Goal: Information Seeking & Learning: Learn about a topic

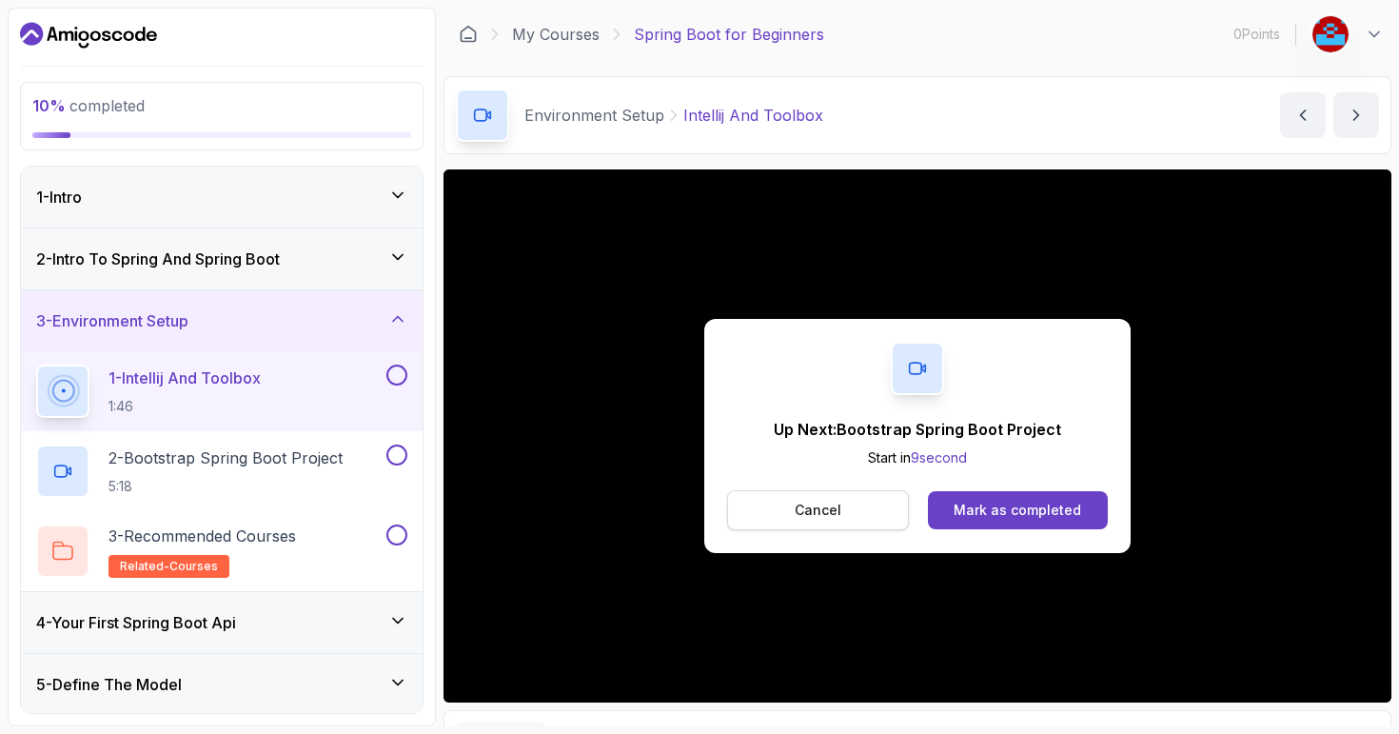
click at [809, 504] on p "Cancel" at bounding box center [818, 510] width 47 height 19
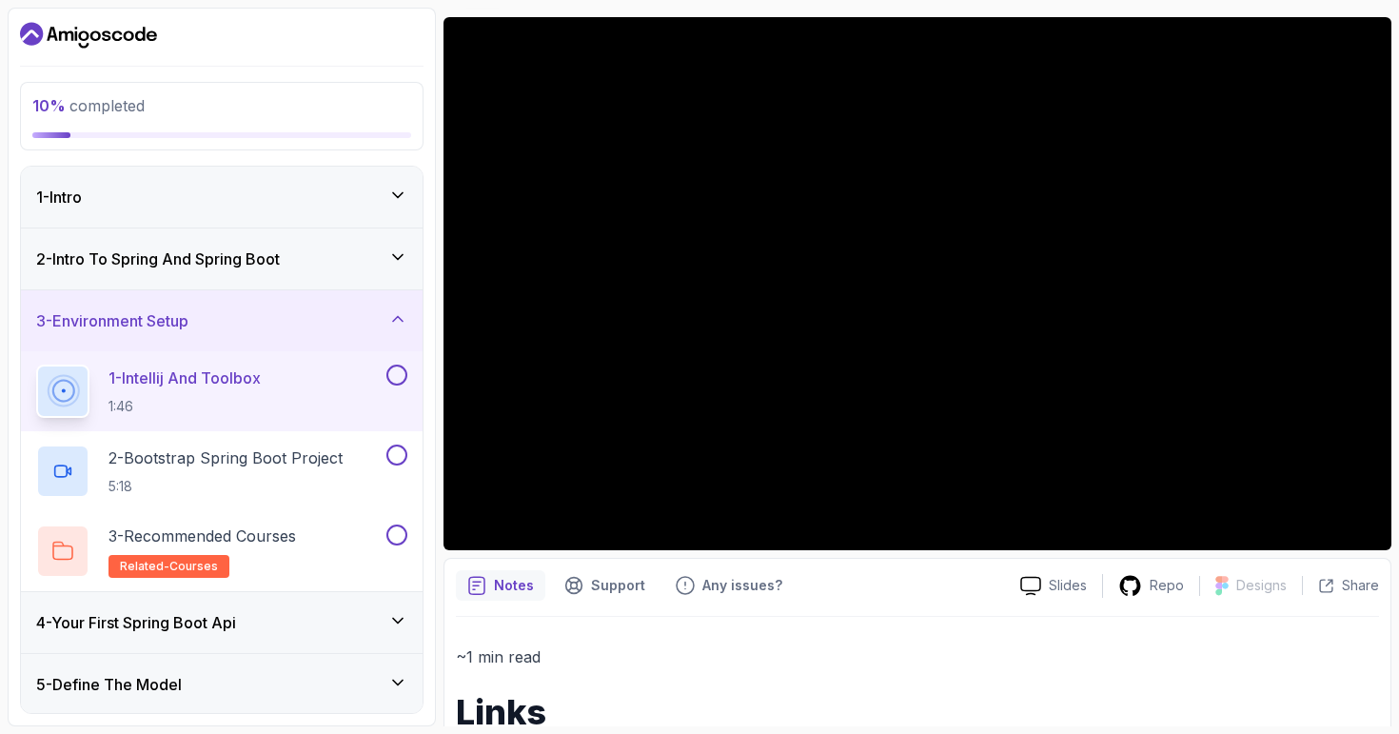
scroll to position [150, 0]
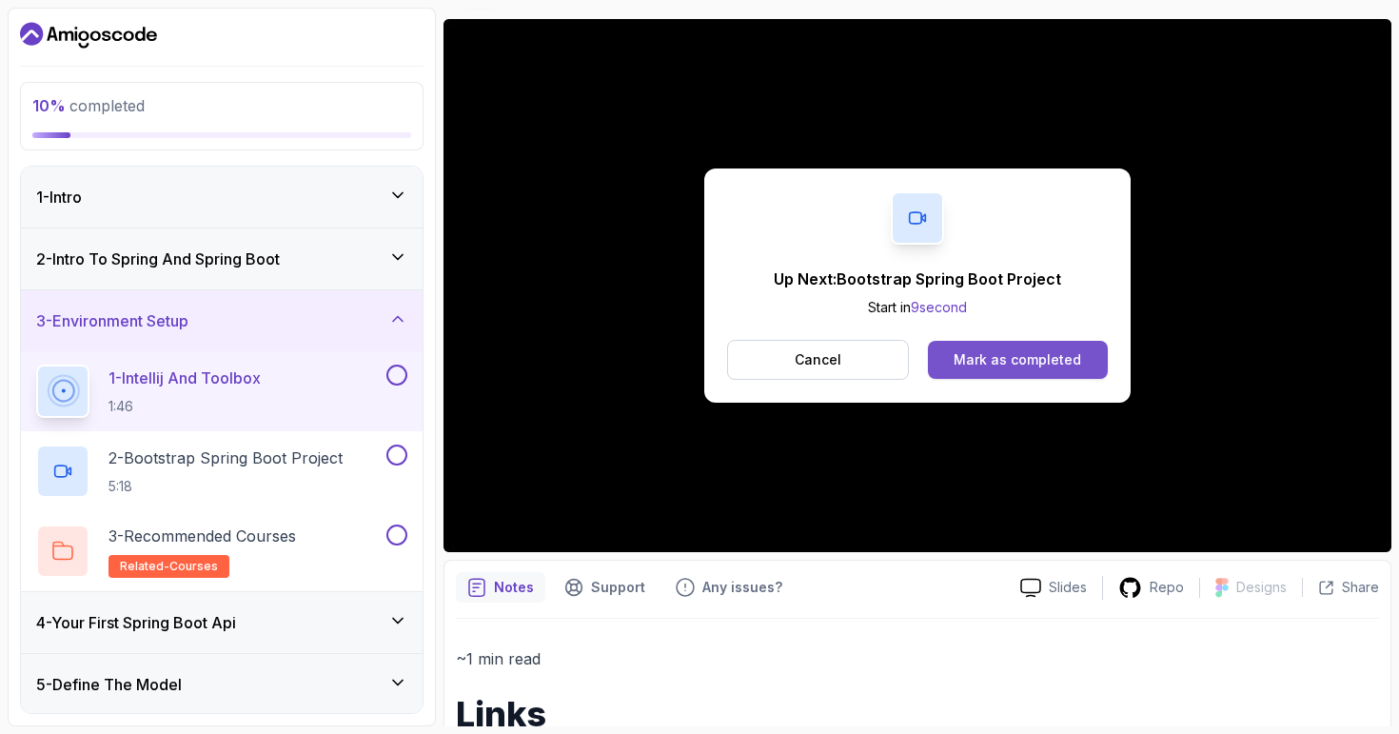
click at [1005, 366] on div "Mark as completed" at bounding box center [1018, 359] width 128 height 19
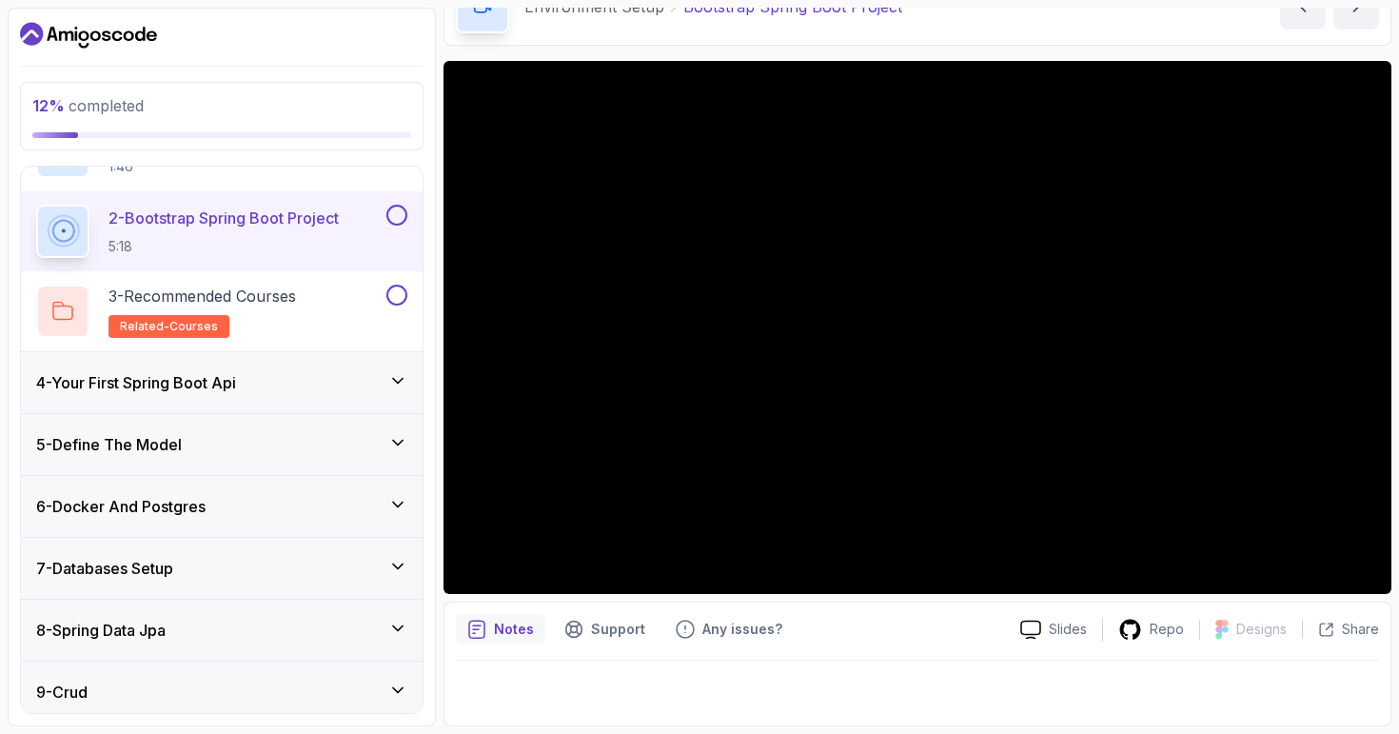
scroll to position [246, 0]
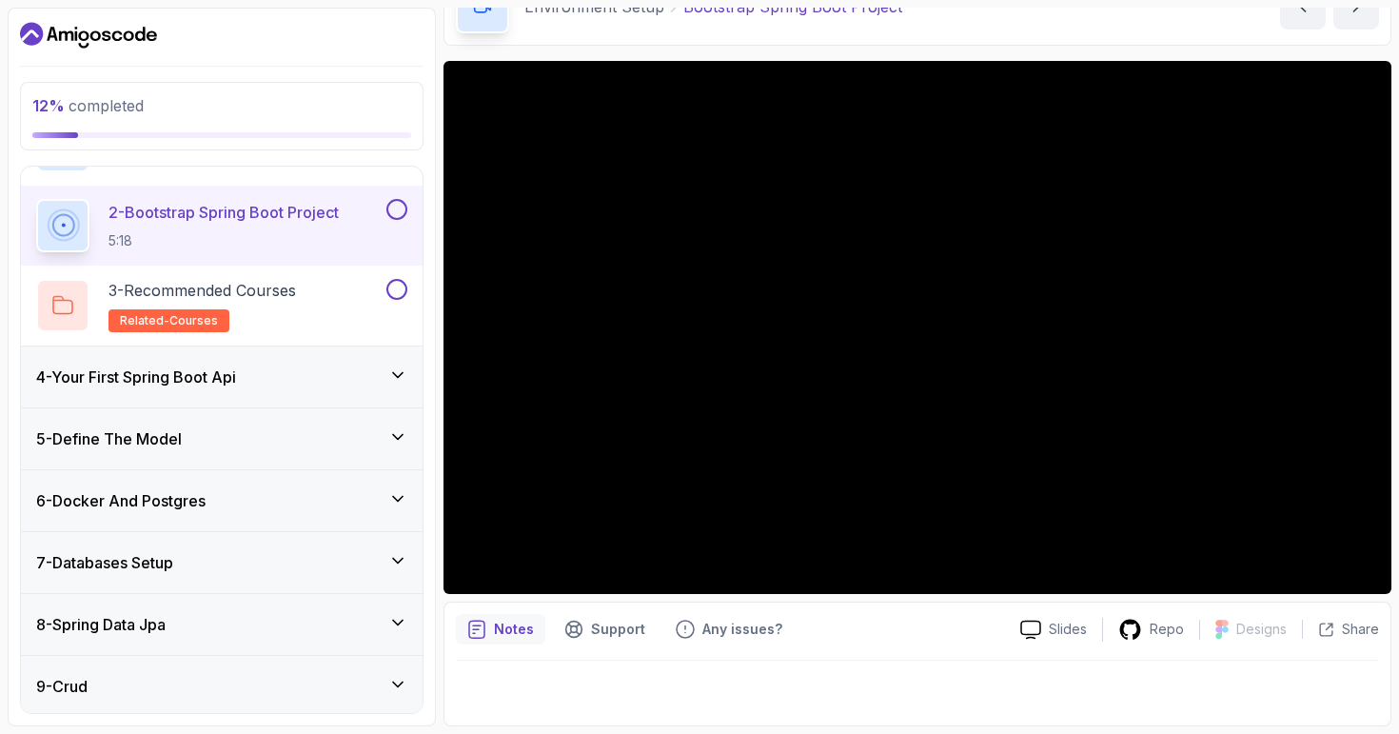
click at [403, 377] on icon at bounding box center [397, 375] width 19 height 19
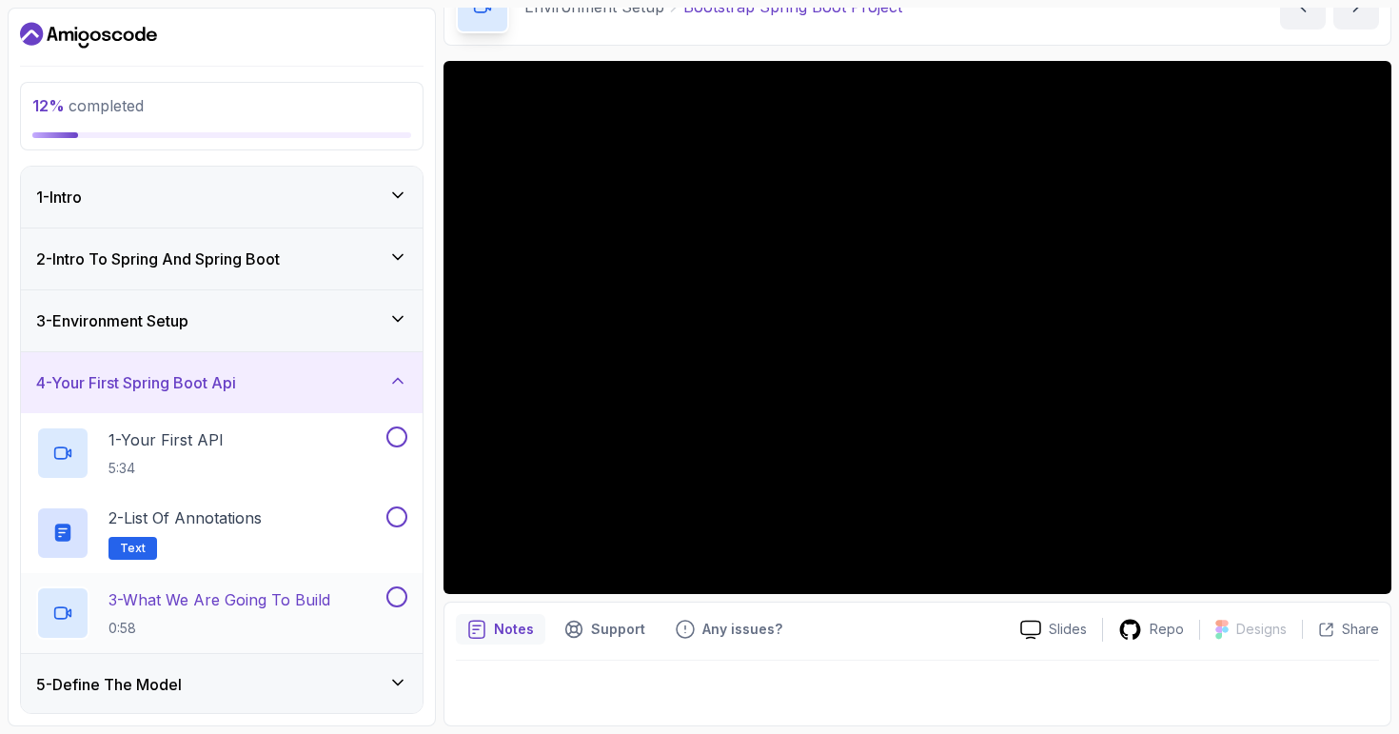
scroll to position [0, 0]
click at [392, 384] on icon at bounding box center [397, 380] width 19 height 19
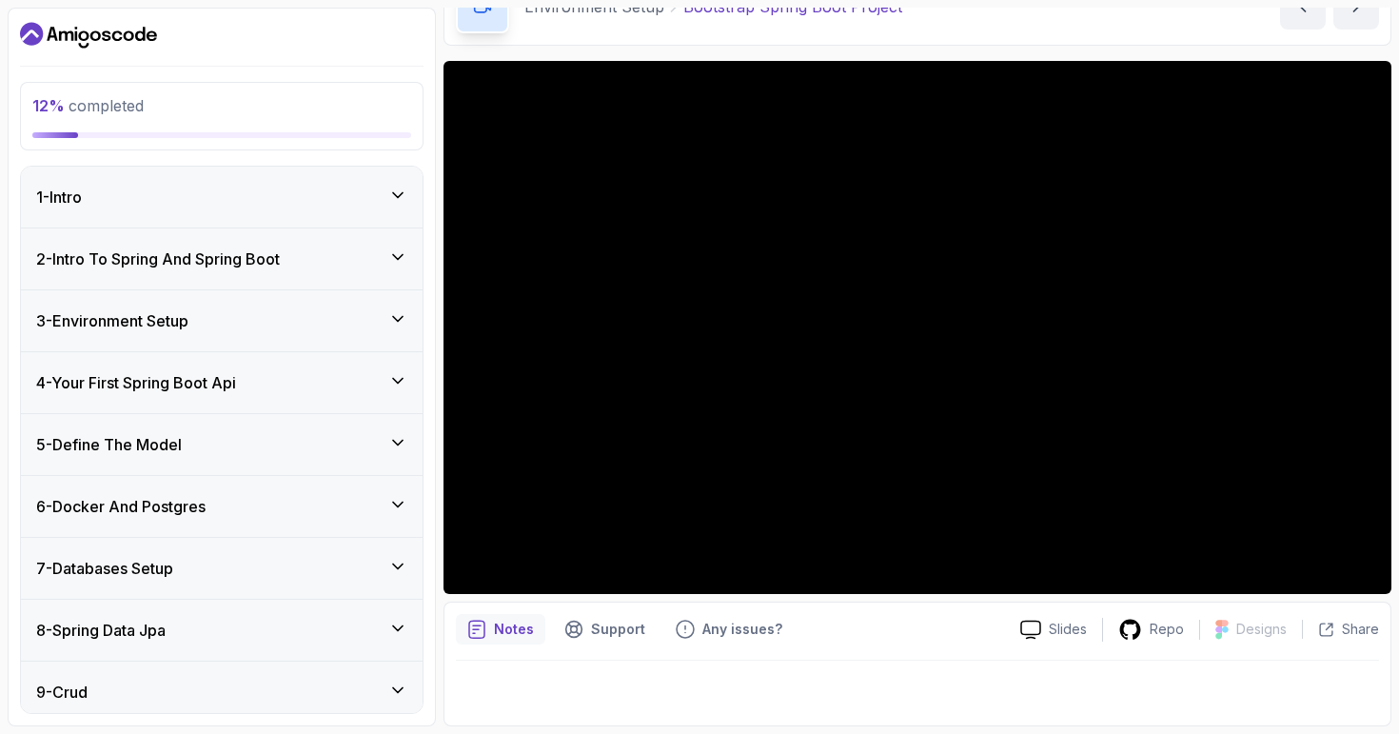
click at [403, 320] on icon at bounding box center [397, 318] width 19 height 19
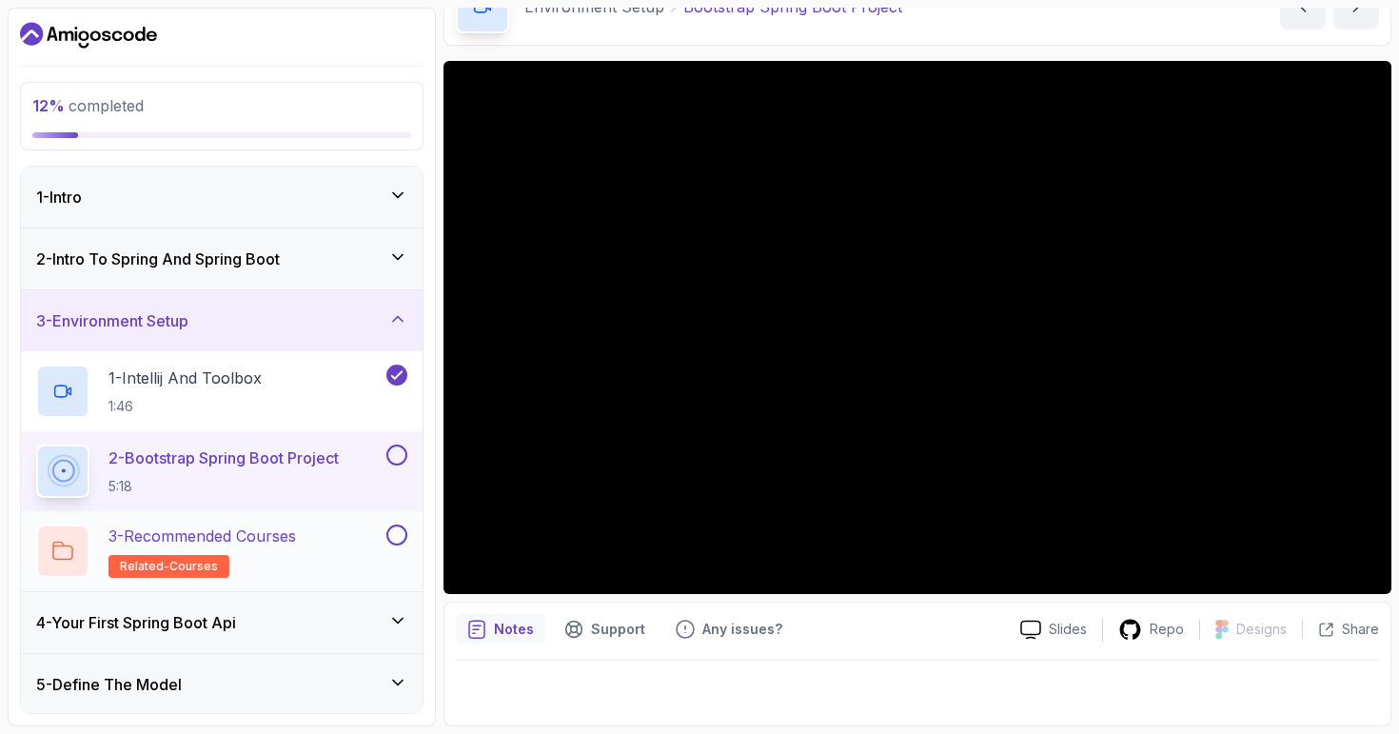
click at [372, 577] on div "3 - Recommended Courses related-courses" at bounding box center [209, 551] width 347 height 53
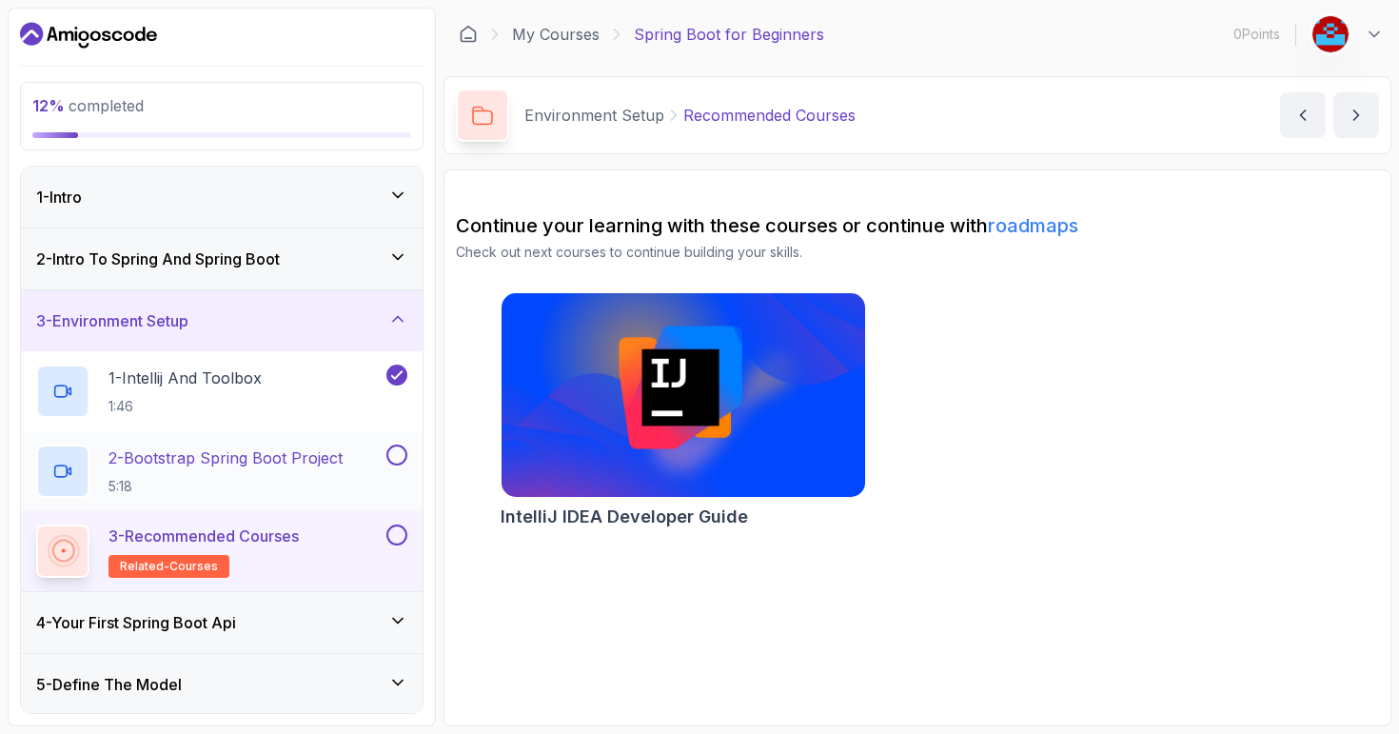
click at [141, 477] on p "5:18" at bounding box center [226, 486] width 234 height 19
